Goal: Task Accomplishment & Management: Use online tool/utility

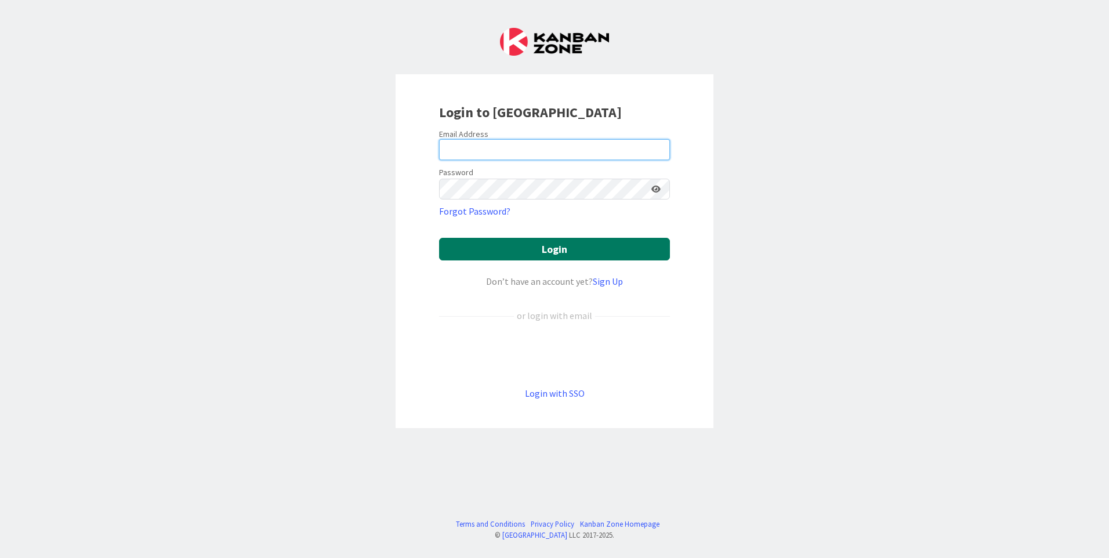
type input "[EMAIL_ADDRESS][DOMAIN_NAME]"
click at [556, 244] on button "Login" at bounding box center [554, 249] width 231 height 23
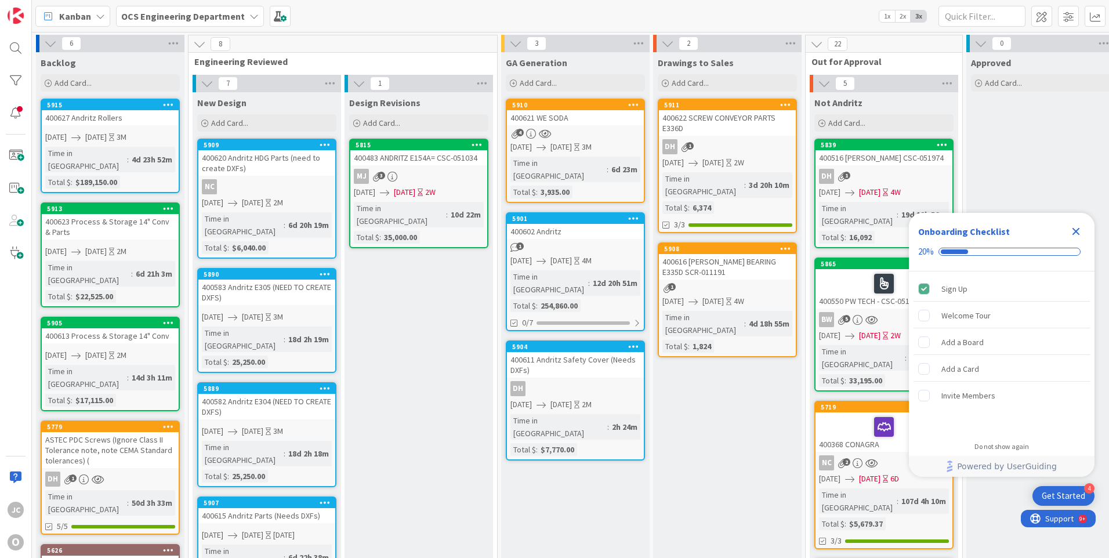
click at [1076, 230] on icon "Close Checklist" at bounding box center [1076, 231] width 14 height 14
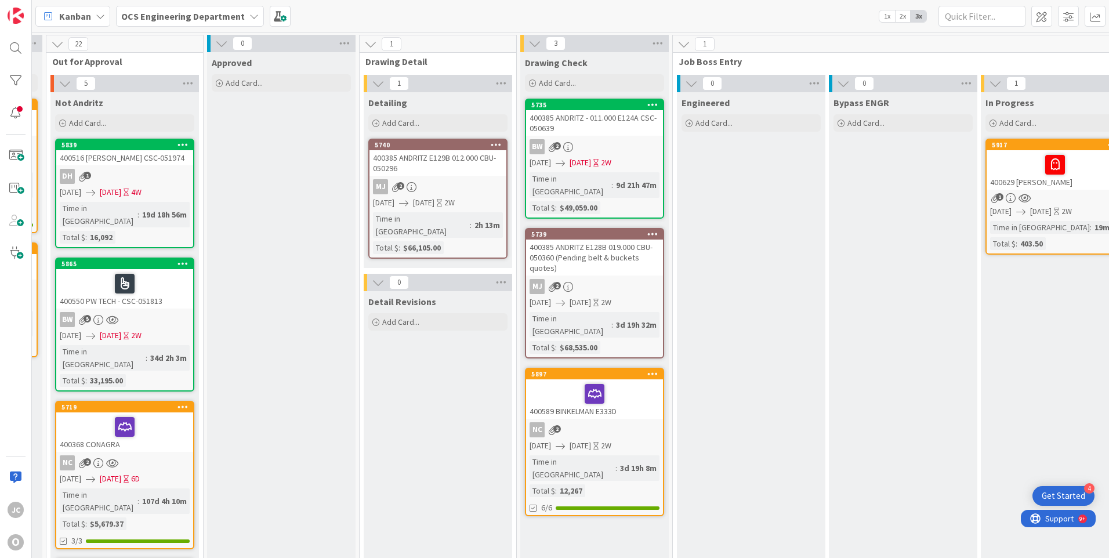
scroll to position [0, 721]
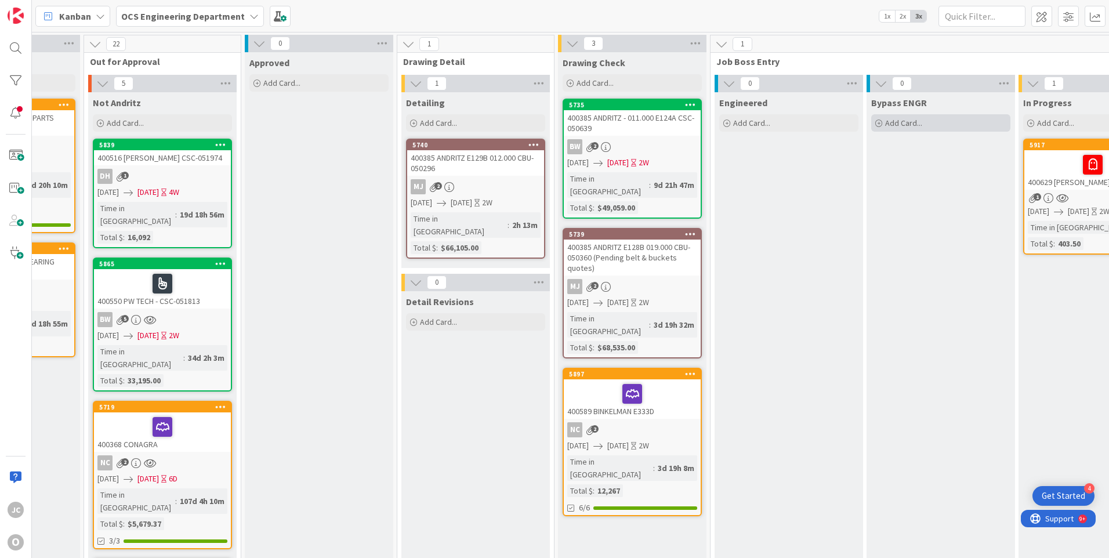
click at [881, 123] on icon at bounding box center [878, 123] width 7 height 7
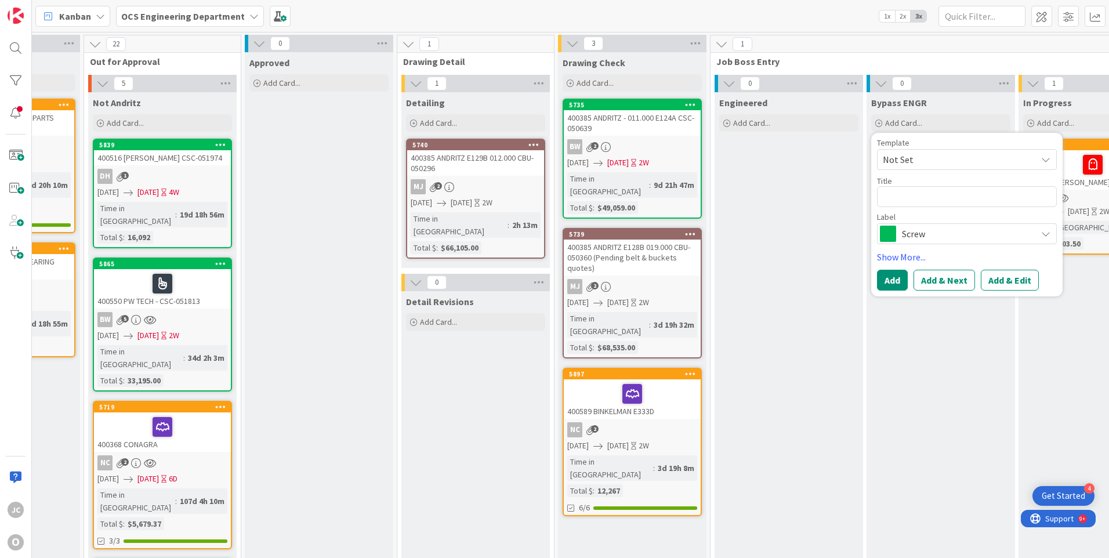
type textarea "x"
type textarea "4"
type textarea "x"
type textarea "40"
type textarea "x"
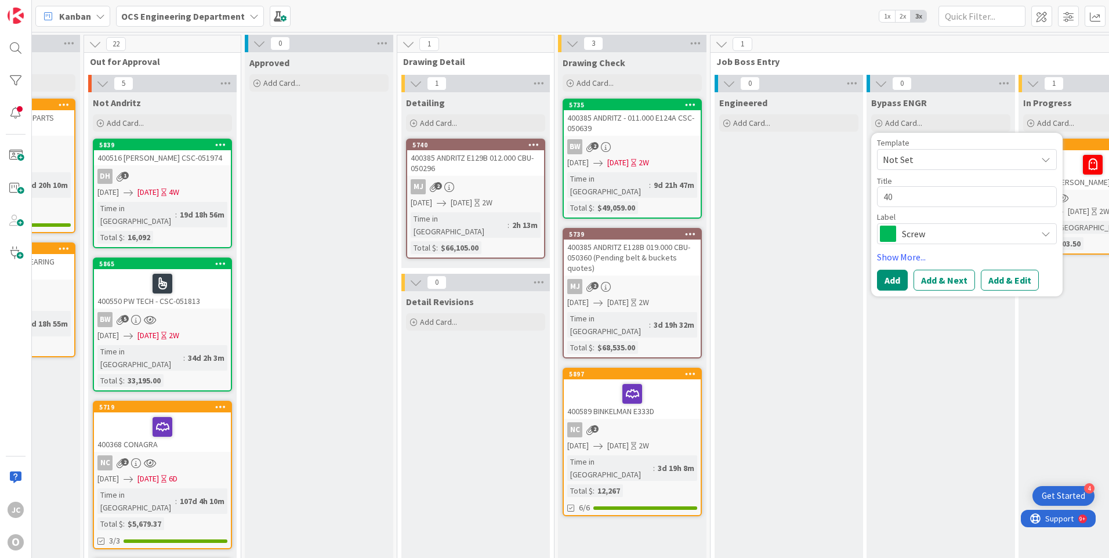
type textarea "400"
type textarea "x"
type textarea "4006"
type textarea "x"
type textarea "40063"
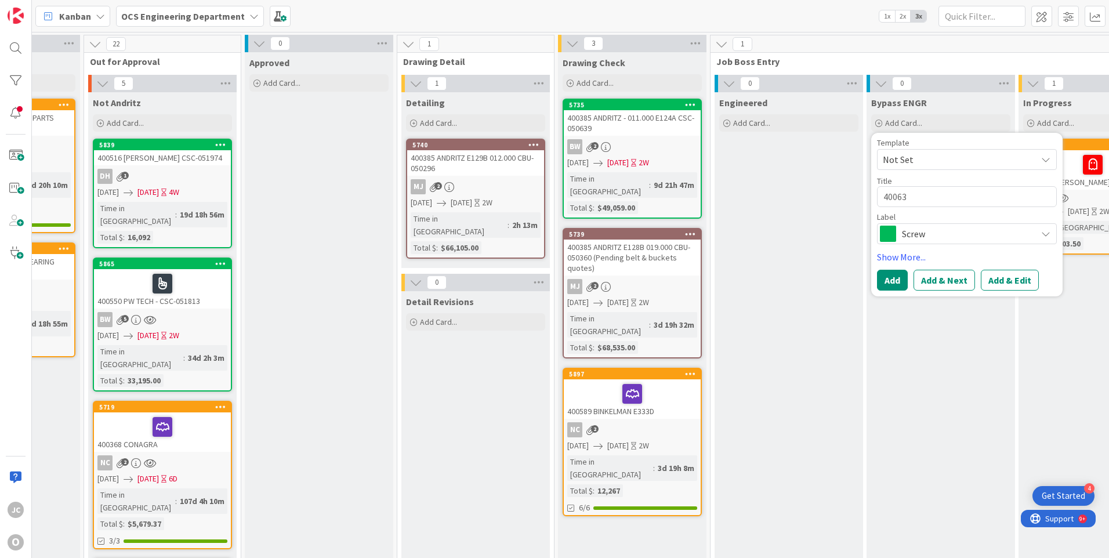
type textarea "x"
type textarea "400630"
type textarea "x"
type textarea "400630"
type textarea "x"
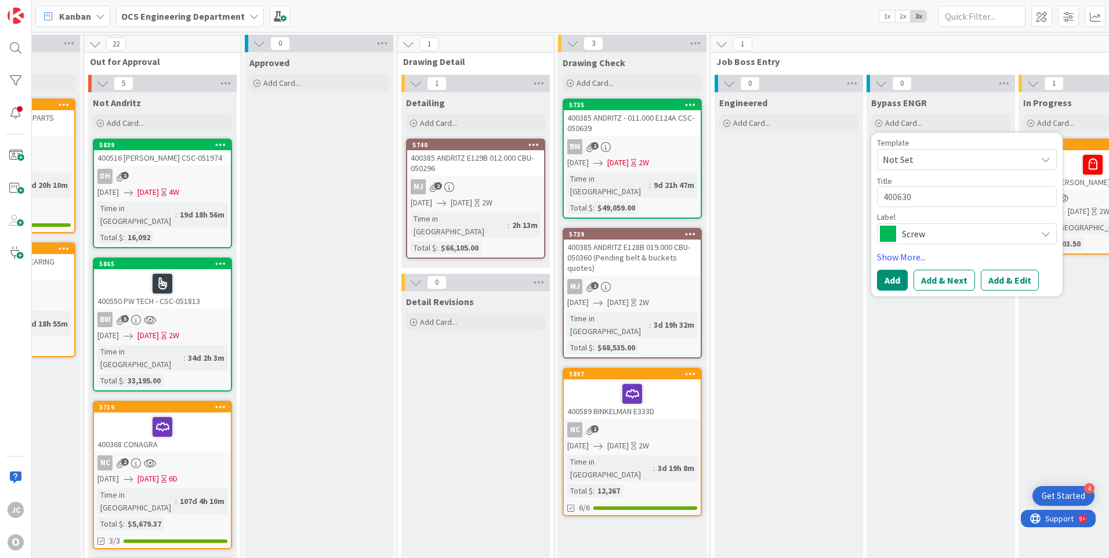
type textarea "400630 a"
type textarea "x"
type textarea "400630 as"
type textarea "x"
type textarea "400630 ast"
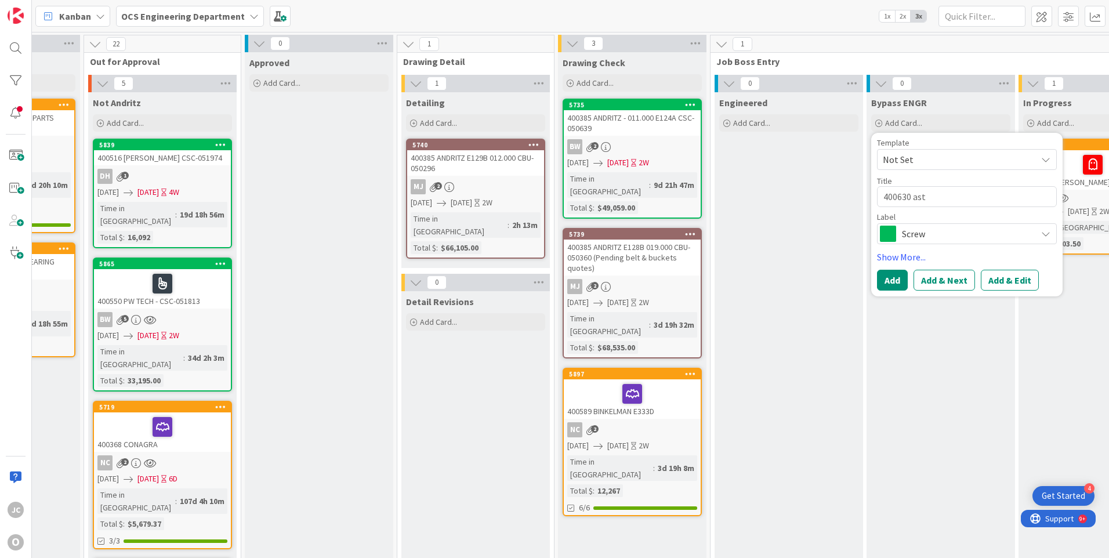
type textarea "x"
type textarea "400630 aste"
type textarea "x"
type textarea "400630 astec"
type textarea "x"
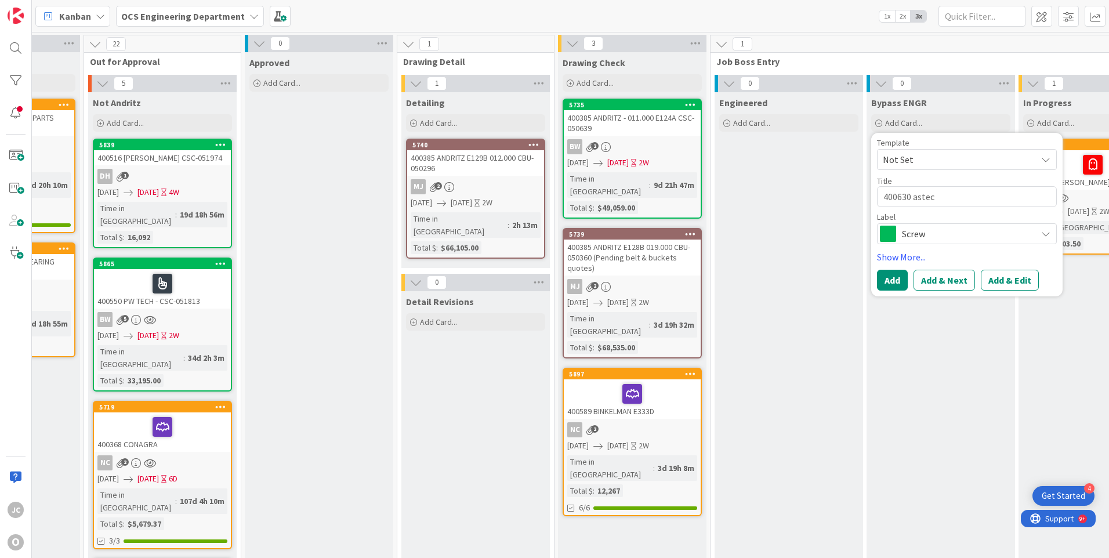
type textarea "400630 aste"
type textarea "x"
type textarea "400630 ast"
type textarea "x"
type textarea "400630 as"
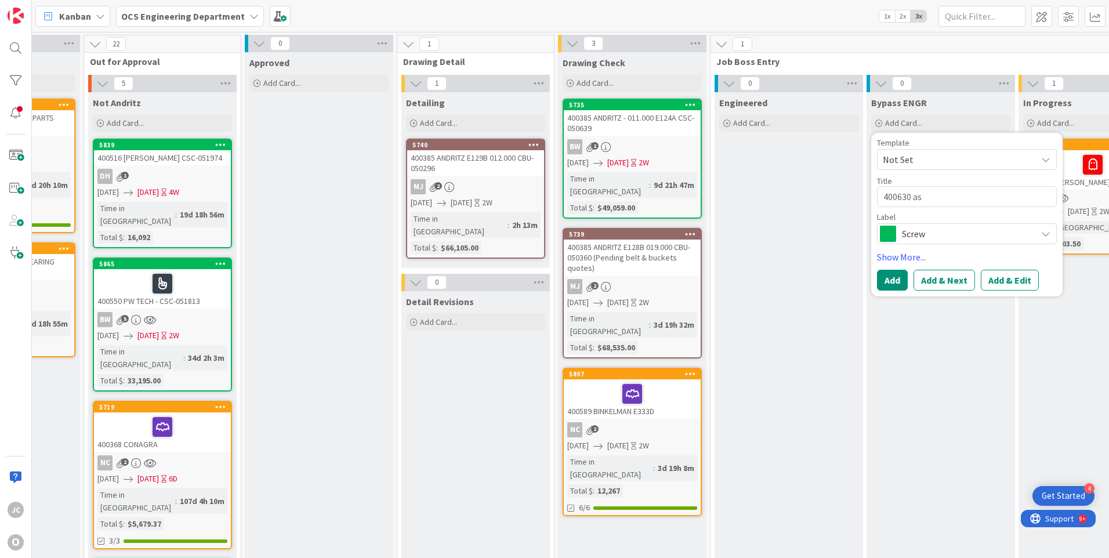
type textarea "x"
type textarea "400630 a"
type textarea "x"
type textarea "400630"
type textarea "x"
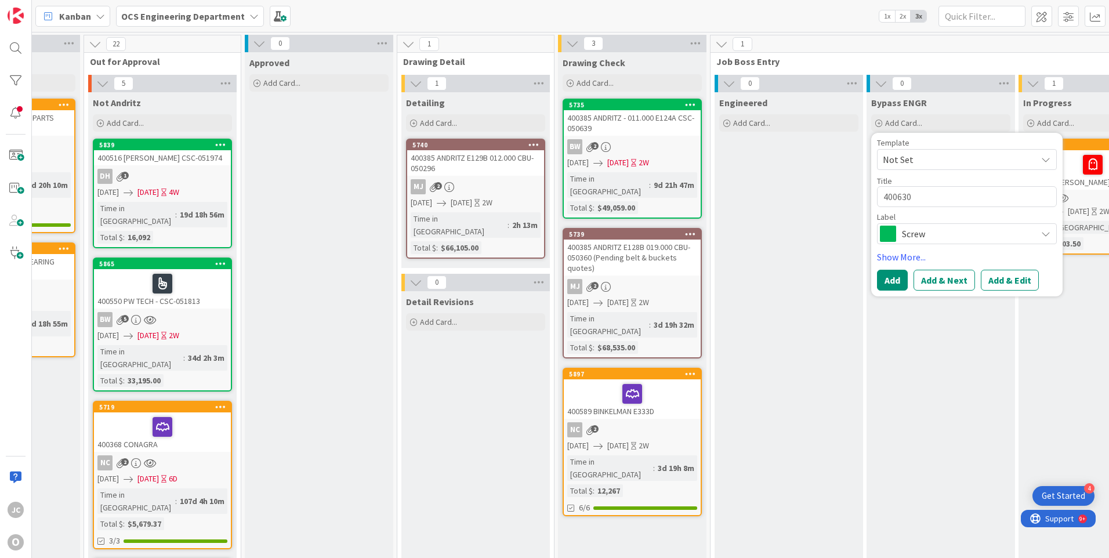
type textarea "400630 A"
type textarea "x"
type textarea "400630 AS"
type textarea "x"
type textarea "400630 AST"
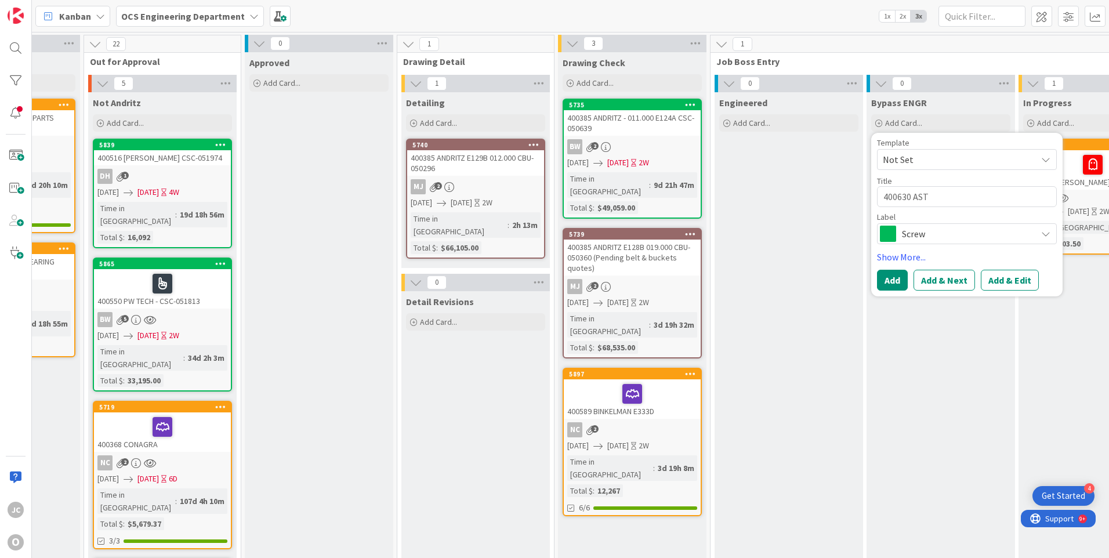
type textarea "x"
type textarea "400630 ASTE"
type textarea "x"
type textarea "400630 ASTEC"
type textarea "x"
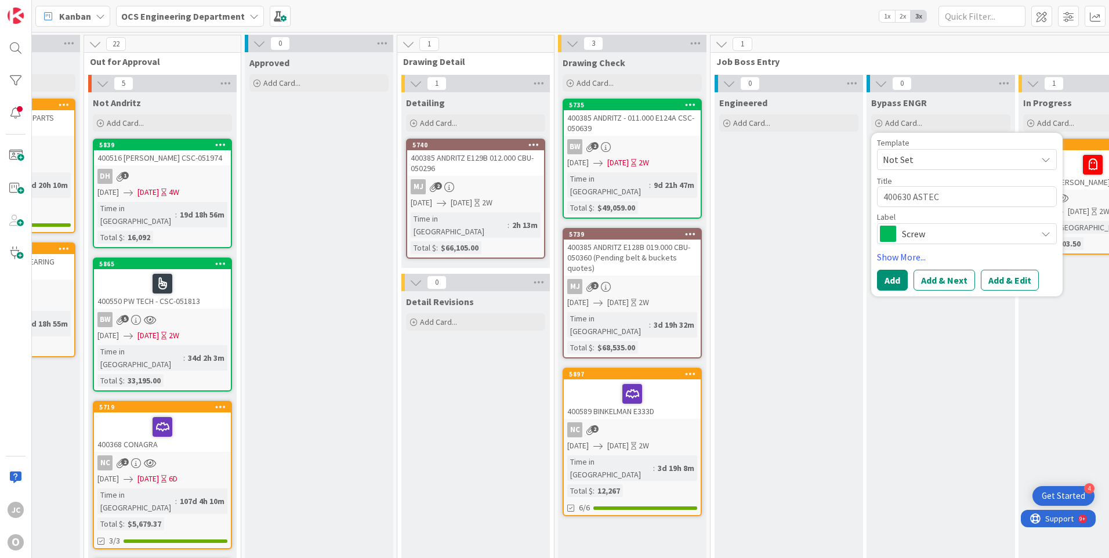
type textarea "400630 ASTEC"
type textarea "x"
type textarea "400630 ASTEC J"
type textarea "x"
type textarea "400630 ASTEC JE"
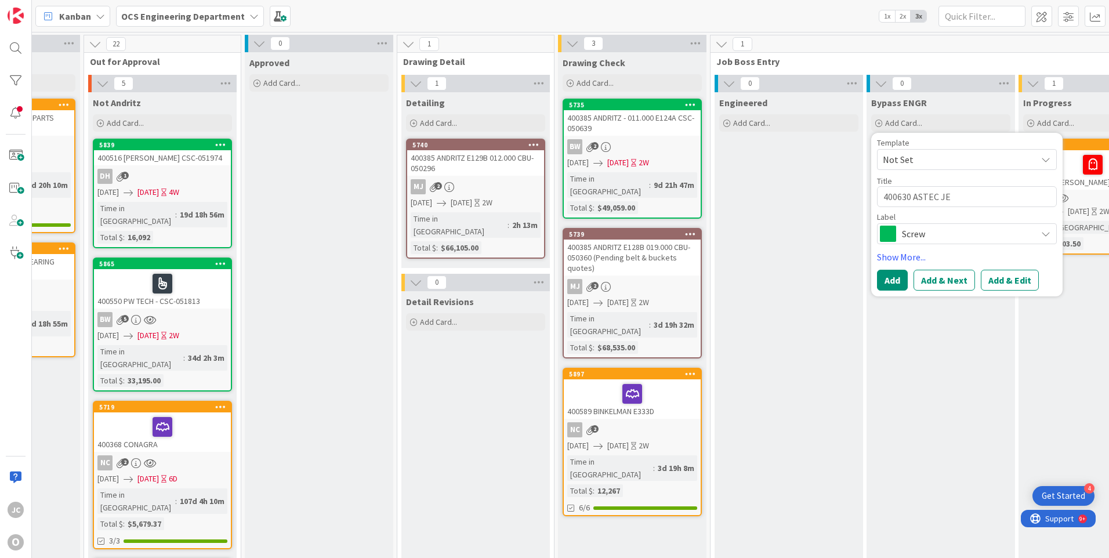
type textarea "x"
type textarea "400630 ASTEC JER"
type textarea "x"
type textarea "400630 ASTEC JERO"
type textarea "x"
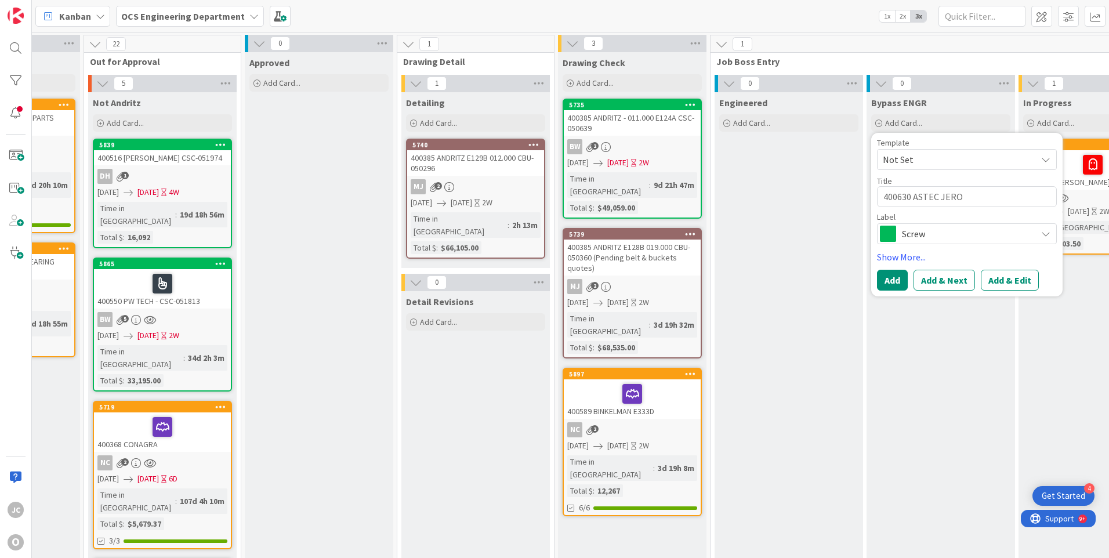
type textarea "400630 ASTEC JEROM"
type textarea "x"
type textarea "400630 [PERSON_NAME]"
click at [991, 232] on span "Screw" at bounding box center [966, 234] width 129 height 16
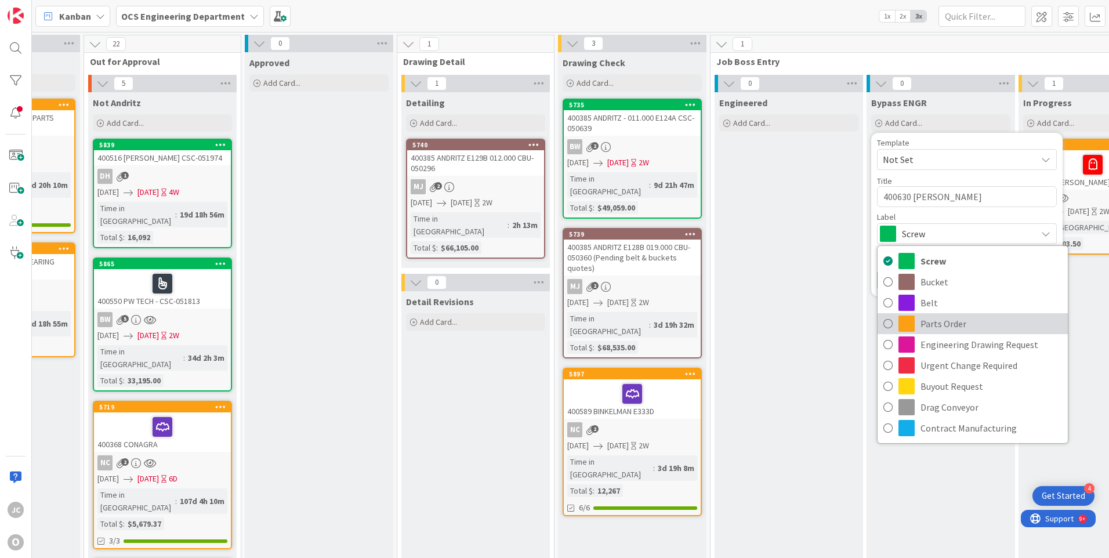
click at [949, 326] on span "Parts Order" at bounding box center [991, 323] width 142 height 17
type textarea "x"
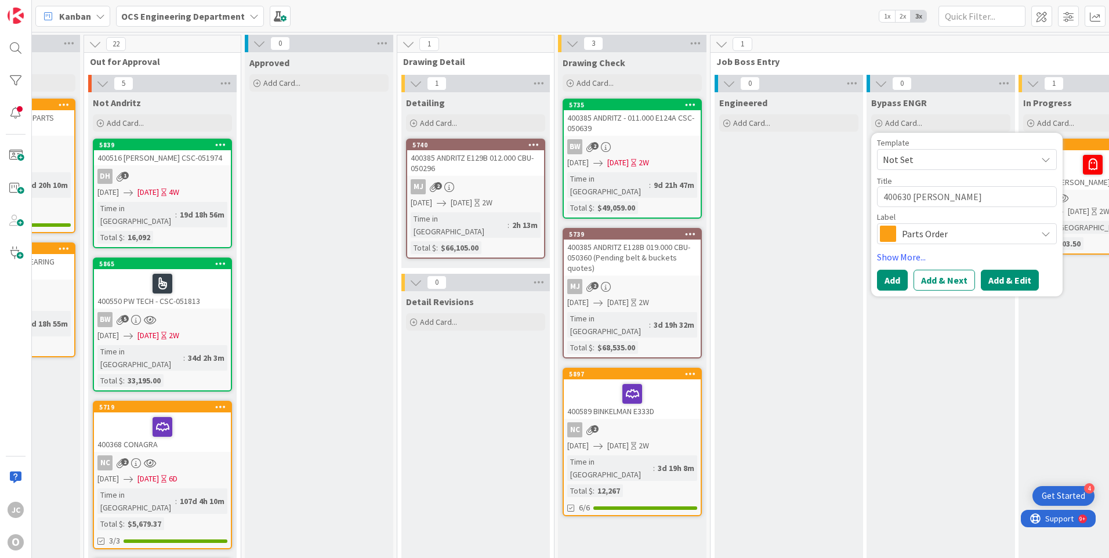
click at [989, 280] on button "Add & Edit" at bounding box center [1010, 280] width 58 height 21
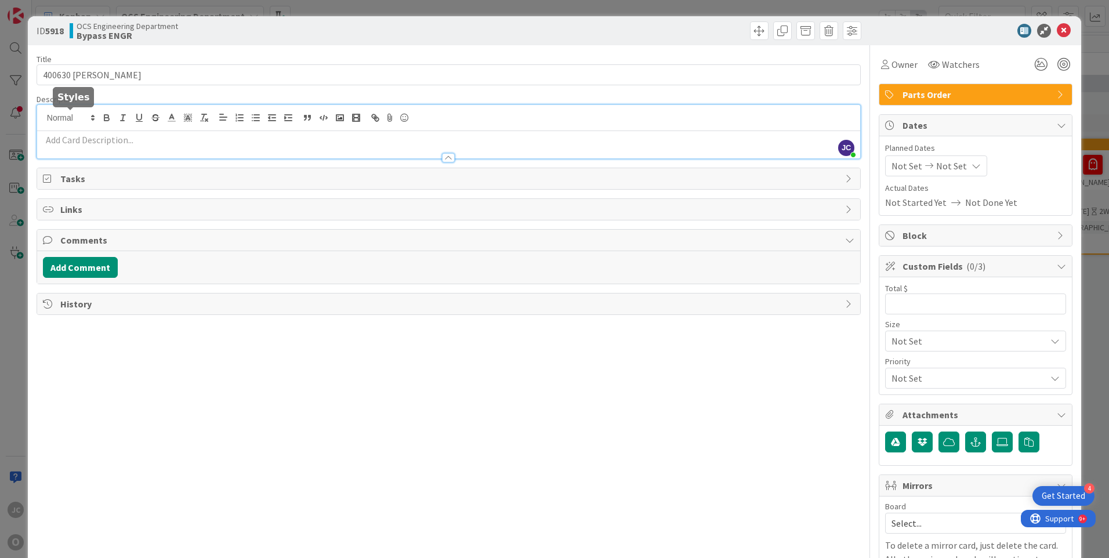
click at [93, 117] on div "[PERSON_NAME] just joined" at bounding box center [448, 131] width 823 height 53
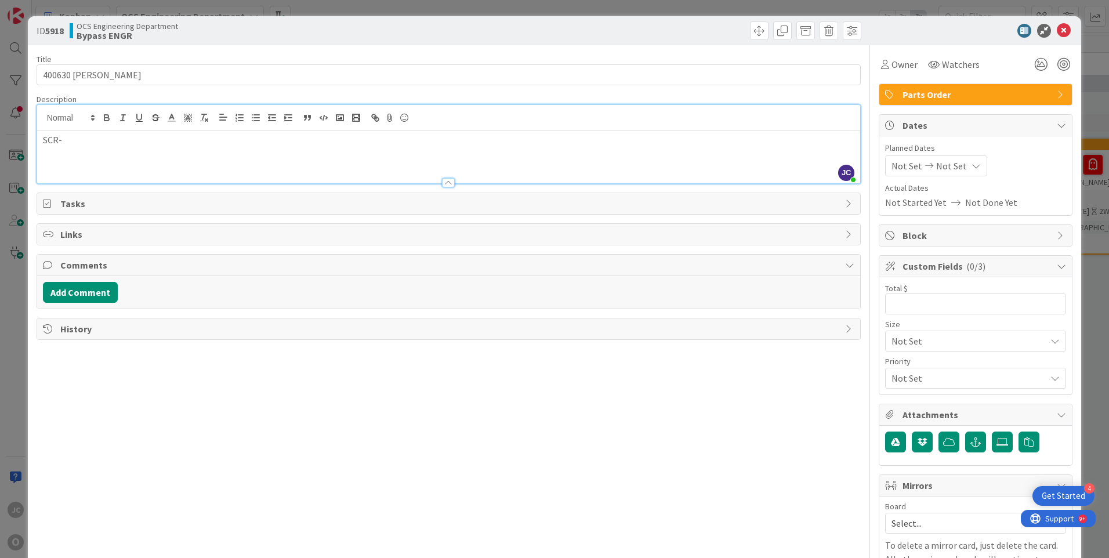
click at [77, 146] on p "SCR-" at bounding box center [448, 139] width 811 height 13
click at [942, 64] on span "Watchers" at bounding box center [961, 64] width 38 height 14
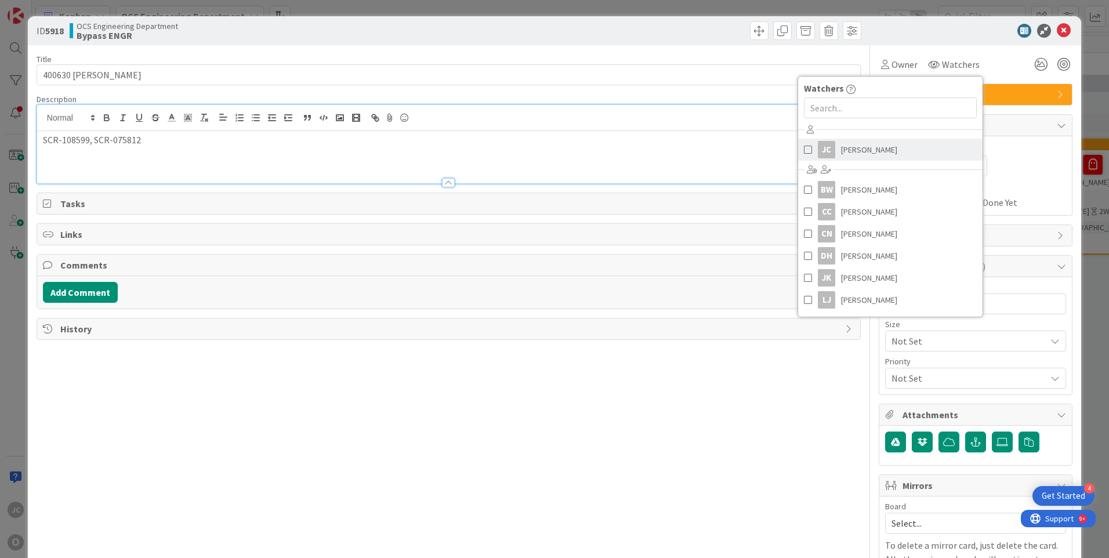
click at [841, 149] on span "[PERSON_NAME]" at bounding box center [869, 149] width 56 height 17
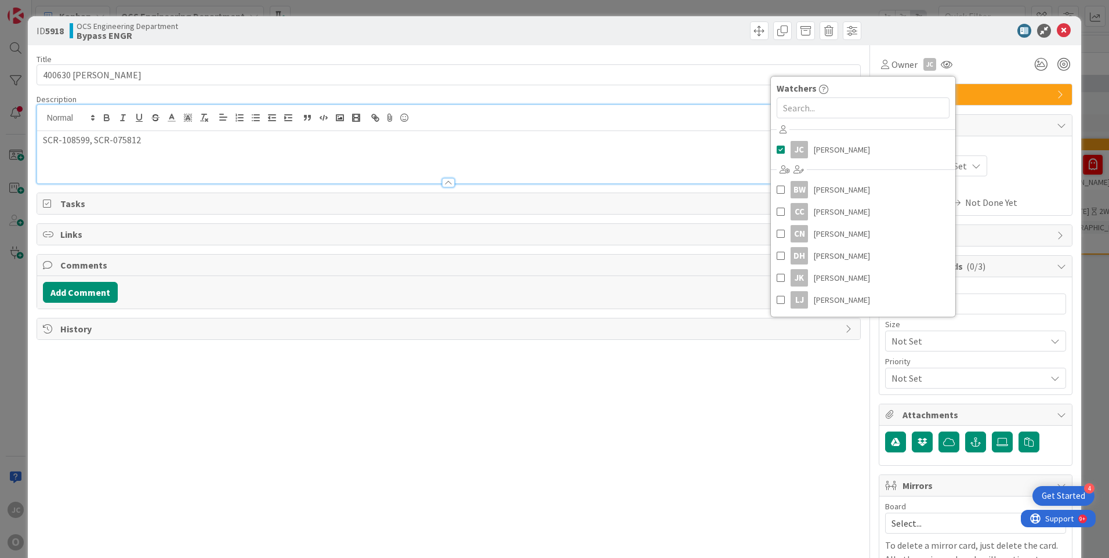
click at [1013, 182] on div "Planned Dates Not Set Not Set Actual Dates Not Started Yet Not Done Yet" at bounding box center [975, 175] width 181 height 67
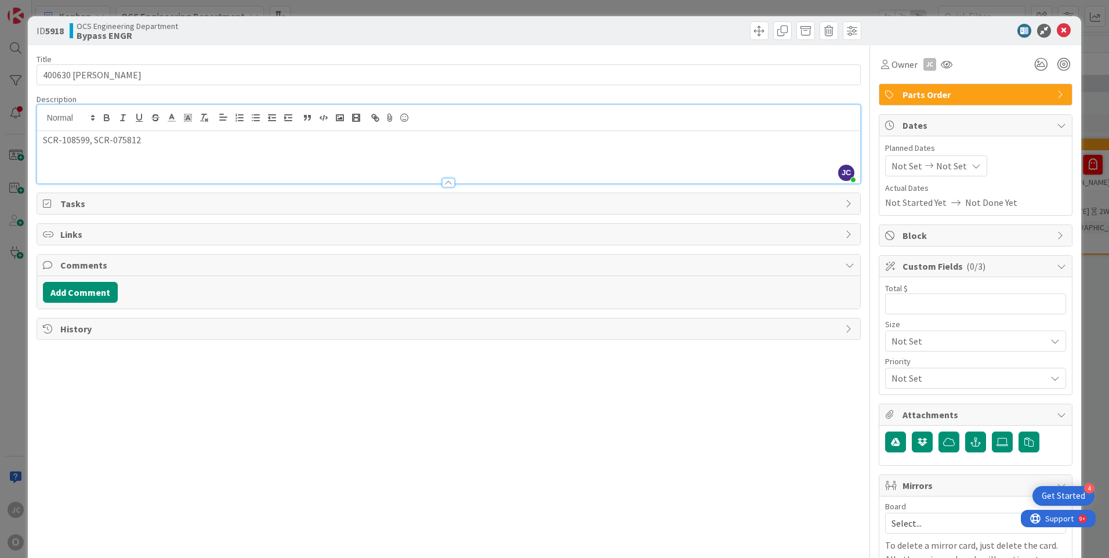
click at [905, 166] on span "Not Set" at bounding box center [906, 166] width 31 height 14
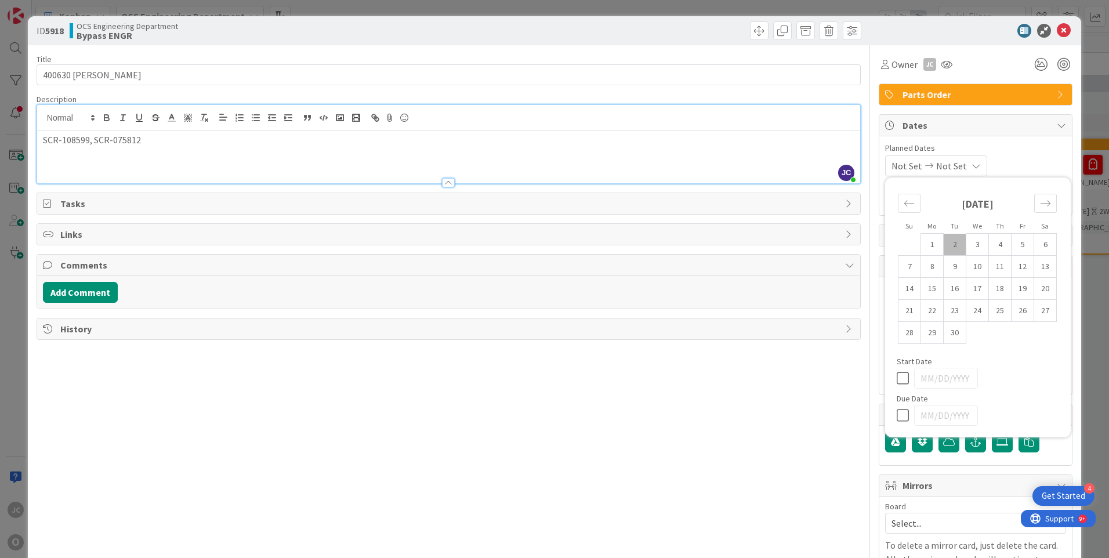
click at [949, 242] on td "2" at bounding box center [955, 245] width 23 height 22
type input "[DATE]"
click at [978, 166] on icon at bounding box center [972, 165] width 9 height 9
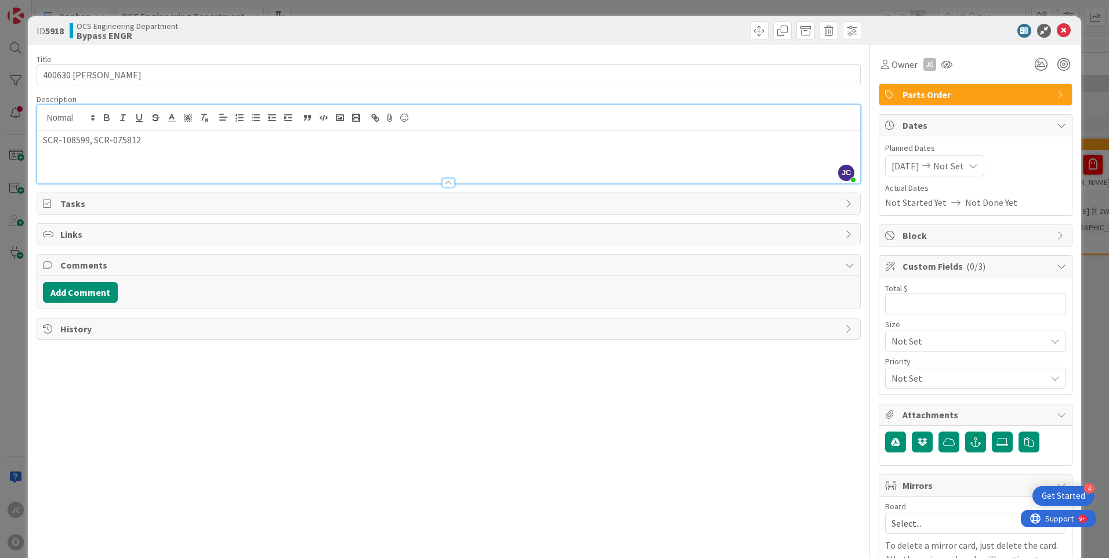
click at [978, 166] on icon at bounding box center [972, 165] width 9 height 9
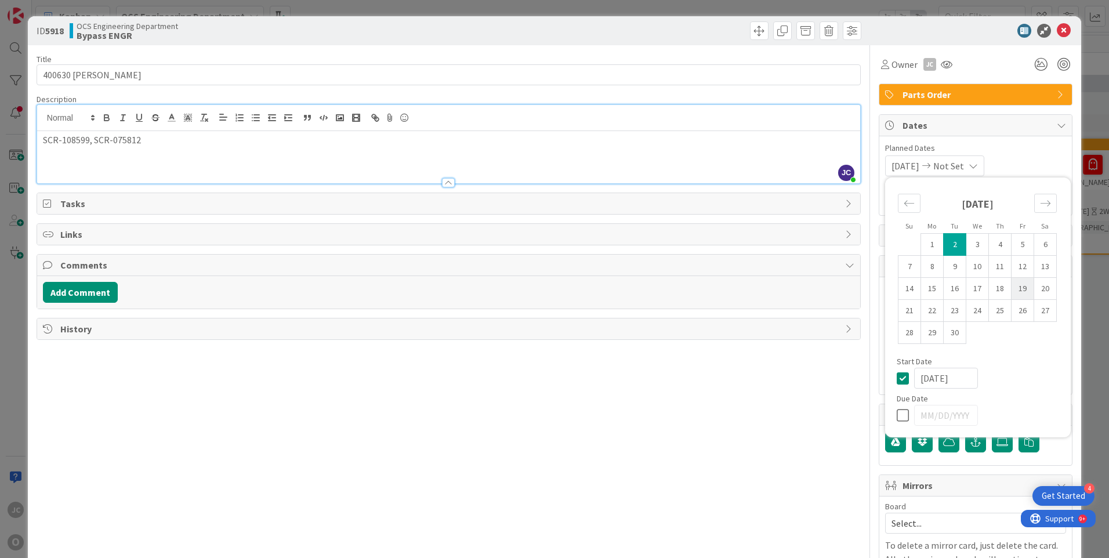
click at [1014, 285] on td "19" at bounding box center [1022, 289] width 23 height 22
type input "[DATE]"
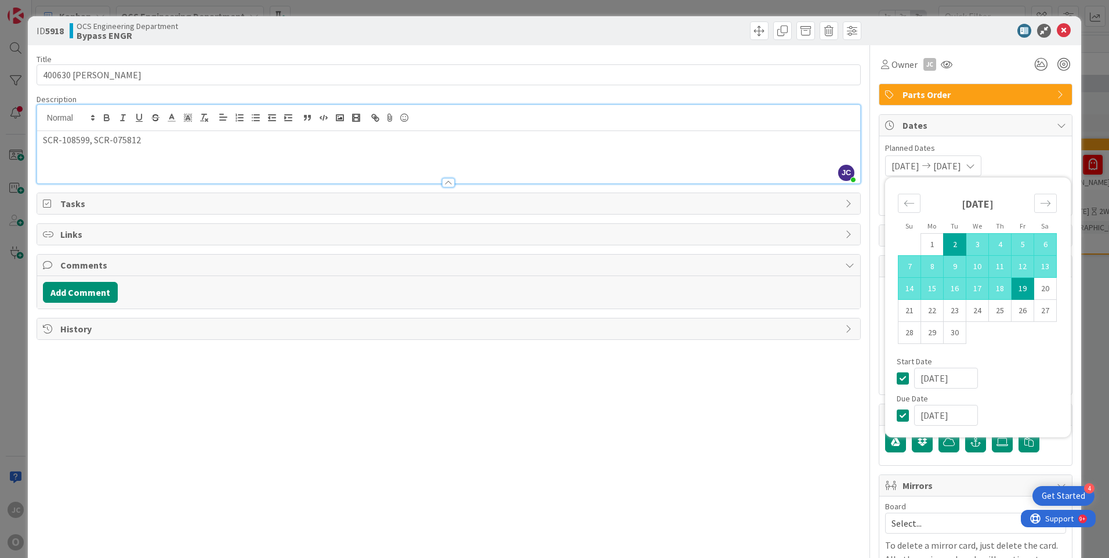
click at [806, 378] on div "Title 19 / 128 400630 ASTEC [PERSON_NAME] Description [PERSON_NAME] just joined…" at bounding box center [449, 331] width 824 height 572
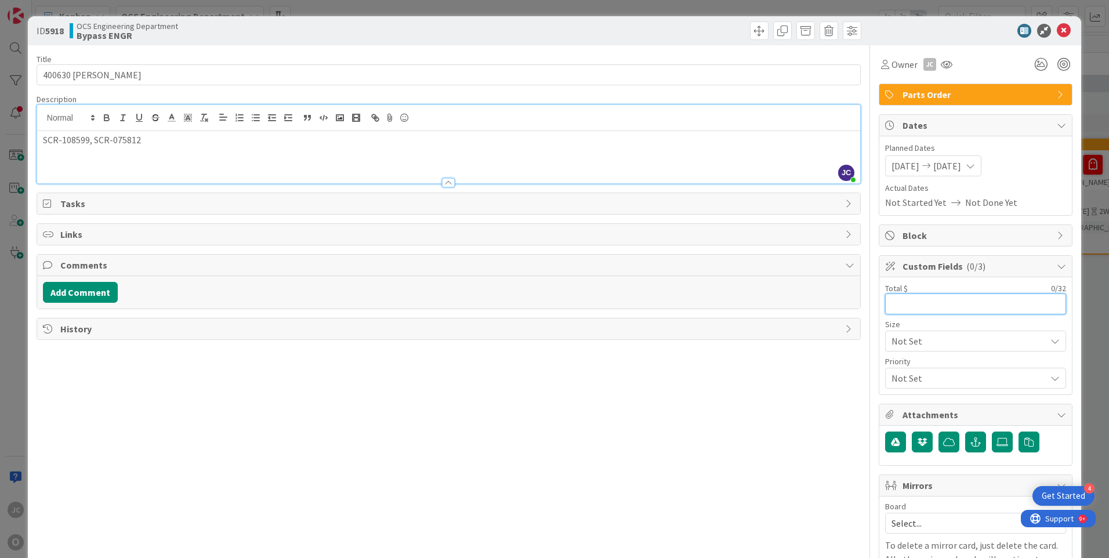
click at [904, 310] on input "text" at bounding box center [975, 303] width 181 height 21
click at [904, 311] on input "text" at bounding box center [975, 303] width 181 height 21
type input "5,672.18"
click at [997, 441] on icon at bounding box center [1002, 441] width 12 height 9
click at [992, 431] on input "file" at bounding box center [992, 431] width 0 height 0
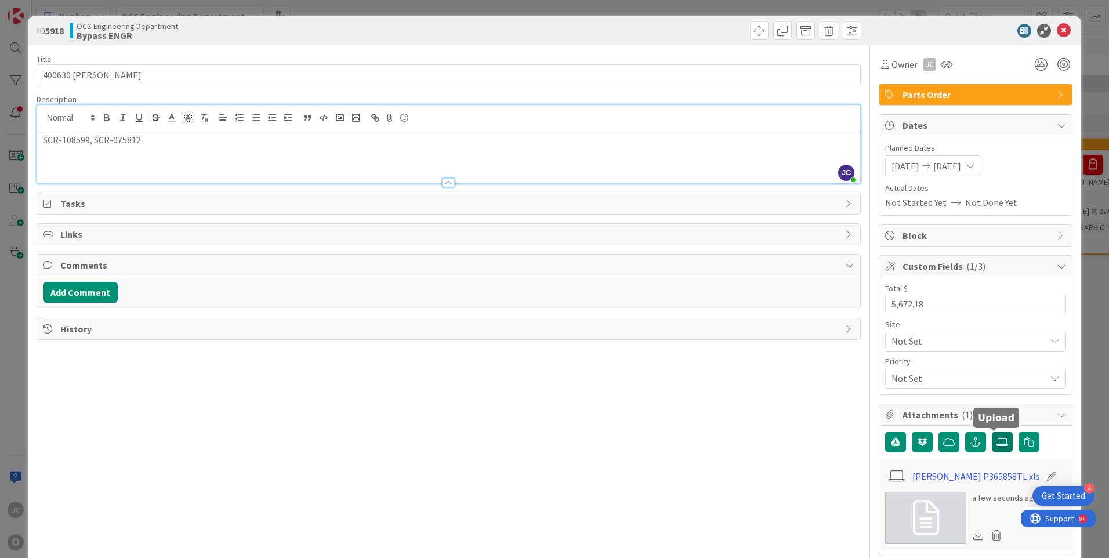
click at [996, 439] on icon at bounding box center [1002, 441] width 12 height 9
click at [992, 431] on input "file" at bounding box center [992, 431] width 0 height 0
click at [689, 445] on div "Title 19 / 128 400630 ASTEC [PERSON_NAME] Description [PERSON_NAME] just joined…" at bounding box center [449, 424] width 824 height 759
